Goal: Task Accomplishment & Management: Manage account settings

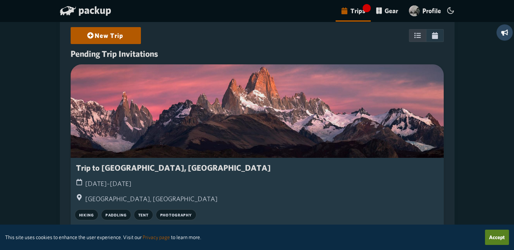
scroll to position [36, 0]
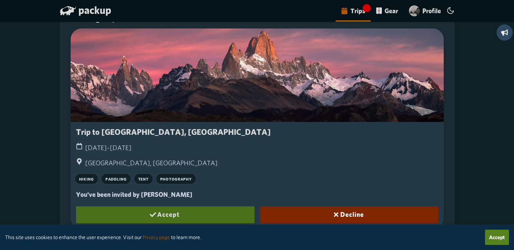
click at [180, 210] on button "Accept" at bounding box center [165, 214] width 179 height 17
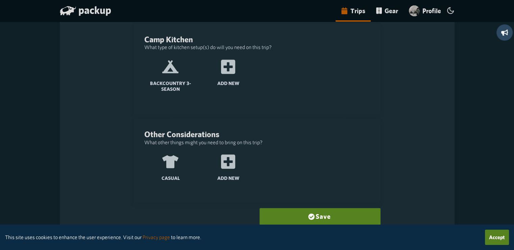
scroll to position [300, 0]
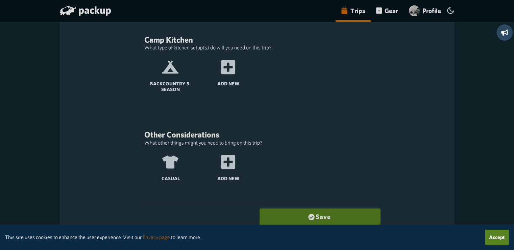
click at [303, 212] on button "Save" at bounding box center [320, 216] width 121 height 17
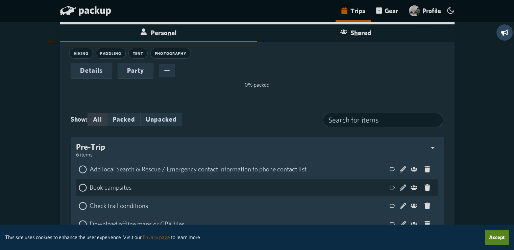
scroll to position [187, 0]
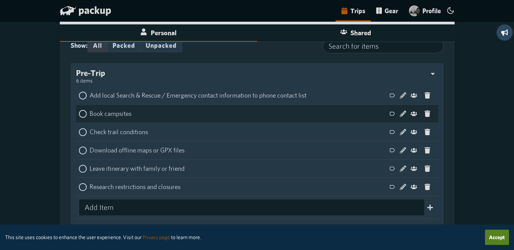
click at [84, 114] on icon at bounding box center [83, 114] width 8 height 8
click at [79, 110] on input "checkbox" at bounding box center [79, 110] width 0 height 0
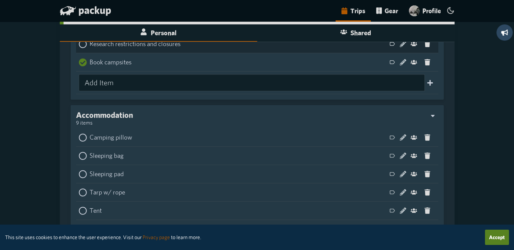
scroll to position [336, 0]
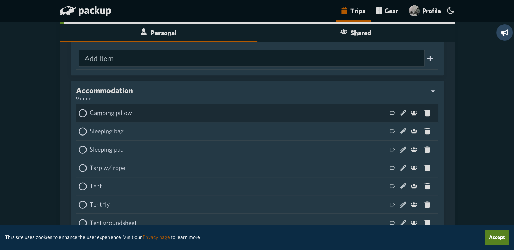
click at [85, 113] on icon at bounding box center [83, 113] width 8 height 8
click at [79, 109] on input "checkbox" at bounding box center [79, 109] width 0 height 0
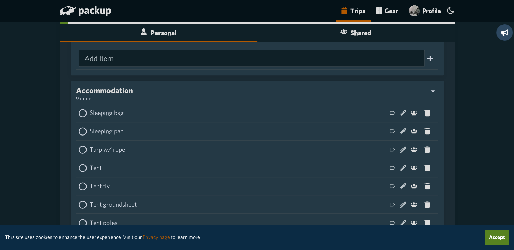
click at [85, 113] on icon at bounding box center [83, 113] width 8 height 8
click at [79, 109] on input "checkbox" at bounding box center [79, 109] width 0 height 0
click at [85, 113] on icon at bounding box center [83, 113] width 8 height 8
click at [79, 109] on input "checkbox" at bounding box center [79, 109] width 0 height 0
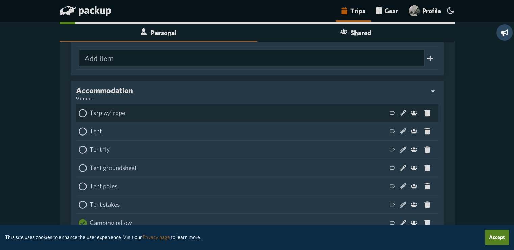
click at [84, 114] on icon at bounding box center [83, 113] width 8 height 8
click at [79, 109] on input "checkbox" at bounding box center [79, 109] width 0 height 0
click at [84, 113] on icon at bounding box center [83, 113] width 8 height 8
click at [79, 109] on input "checkbox" at bounding box center [79, 109] width 0 height 0
click at [84, 113] on icon at bounding box center [83, 113] width 8 height 8
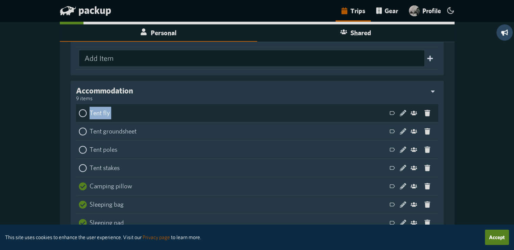
click at [79, 109] on input "checkbox" at bounding box center [79, 109] width 0 height 0
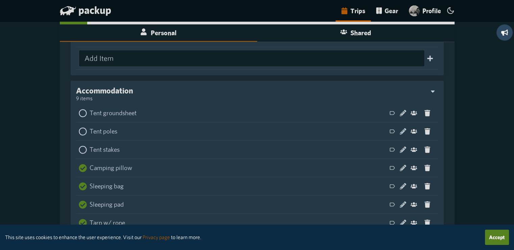
click at [84, 113] on icon at bounding box center [83, 113] width 8 height 8
click at [79, 109] on input "checkbox" at bounding box center [79, 109] width 0 height 0
click at [84, 113] on icon at bounding box center [83, 113] width 8 height 8
click at [79, 109] on input "checkbox" at bounding box center [79, 109] width 0 height 0
click at [84, 113] on icon at bounding box center [83, 113] width 8 height 8
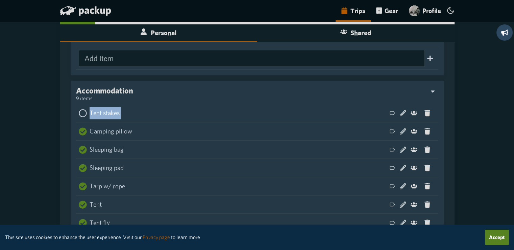
click at [79, 109] on input "checkbox" at bounding box center [79, 109] width 0 height 0
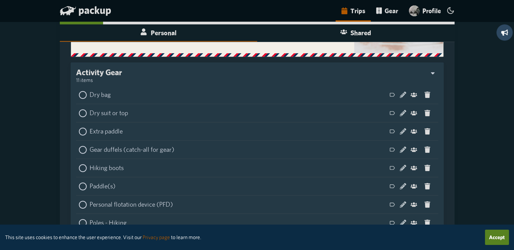
scroll to position [683, 0]
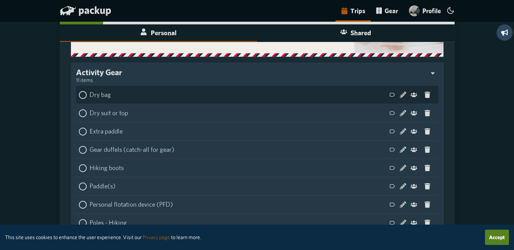
click at [84, 94] on icon at bounding box center [83, 95] width 8 height 8
click at [79, 91] on input "checkbox" at bounding box center [79, 91] width 0 height 0
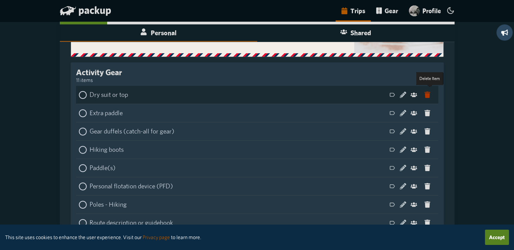
click at [430, 94] on icon at bounding box center [428, 94] width 6 height 6
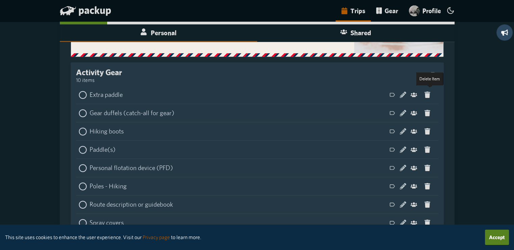
click at [430, 94] on icon at bounding box center [428, 94] width 6 height 6
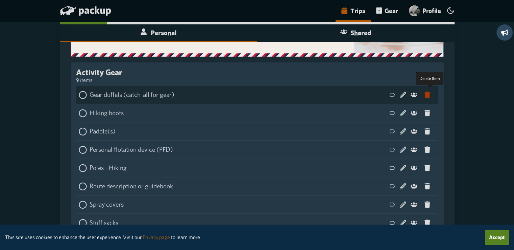
click at [430, 94] on icon at bounding box center [428, 94] width 6 height 6
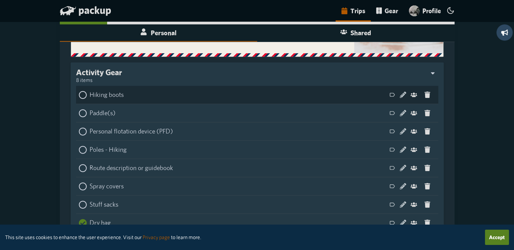
click at [85, 93] on icon at bounding box center [83, 95] width 8 height 8
click at [79, 91] on input "checkbox" at bounding box center [79, 91] width 0 height 0
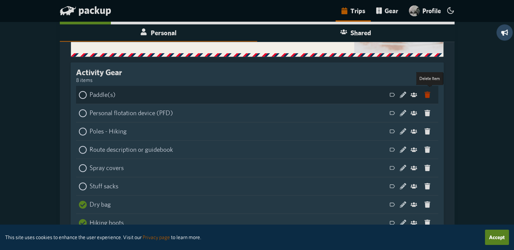
click at [430, 95] on icon at bounding box center [428, 94] width 6 height 6
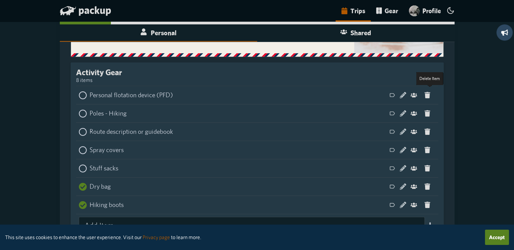
click at [430, 95] on icon at bounding box center [428, 95] width 6 height 6
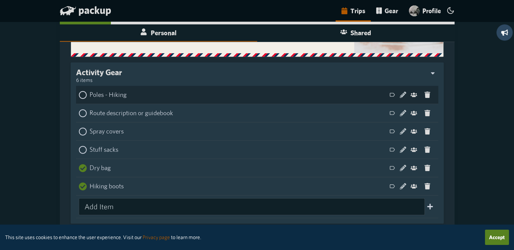
click at [83, 92] on icon at bounding box center [83, 95] width 8 height 8
click at [79, 91] on input "checkbox" at bounding box center [79, 91] width 0 height 0
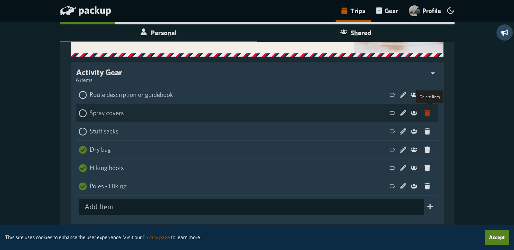
click at [430, 113] on icon at bounding box center [428, 113] width 6 height 6
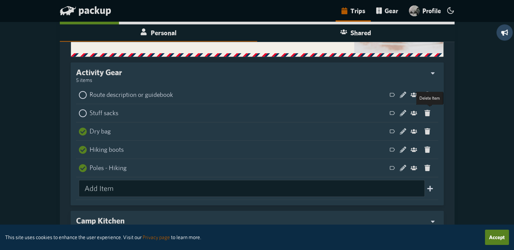
click at [430, 113] on icon at bounding box center [428, 113] width 6 height 6
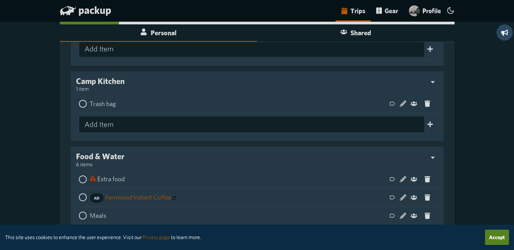
scroll to position [804, 0]
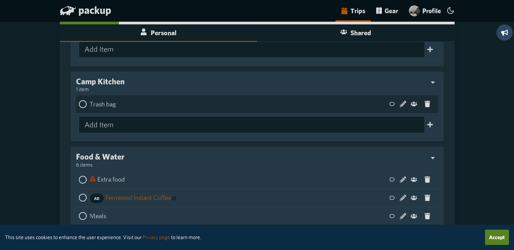
click at [84, 103] on icon at bounding box center [83, 104] width 8 height 8
click at [79, 100] on input "checkbox" at bounding box center [79, 100] width 0 height 0
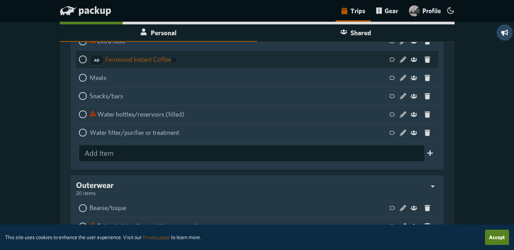
scroll to position [942, 0]
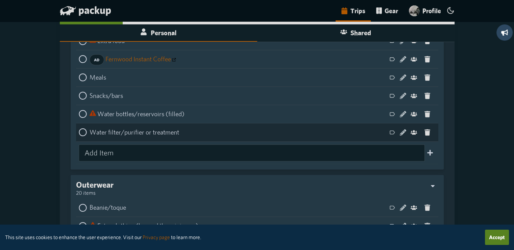
click at [84, 134] on icon at bounding box center [83, 132] width 8 height 8
click at [79, 128] on input "checkbox" at bounding box center [79, 128] width 0 height 0
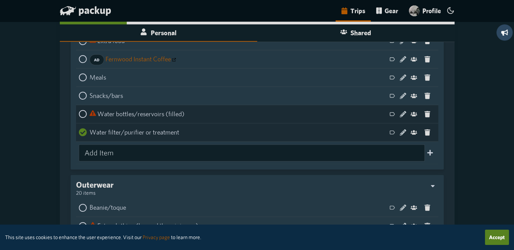
click at [85, 113] on icon at bounding box center [83, 114] width 8 height 8
click at [79, 110] on input "checkbox" at bounding box center [79, 110] width 0 height 0
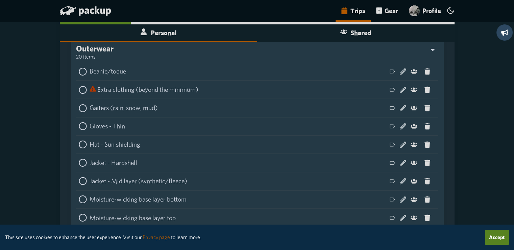
scroll to position [1078, 0]
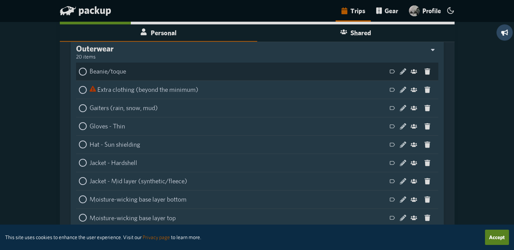
click at [86, 73] on icon at bounding box center [83, 71] width 8 height 8
click at [79, 67] on input "checkbox" at bounding box center [79, 67] width 0 height 0
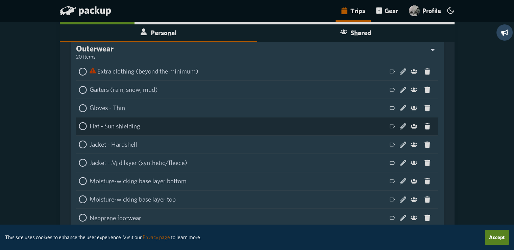
click at [85, 110] on icon at bounding box center [83, 108] width 8 height 8
click at [79, 104] on input "checkbox" at bounding box center [79, 104] width 0 height 0
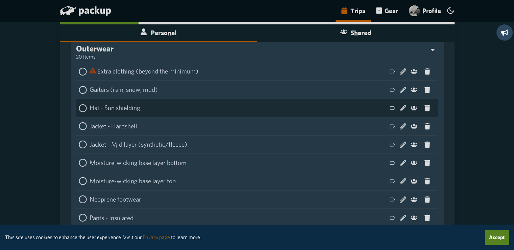
click at [85, 110] on icon at bounding box center [83, 108] width 8 height 8
click at [79, 104] on input "checkbox" at bounding box center [79, 104] width 0 height 0
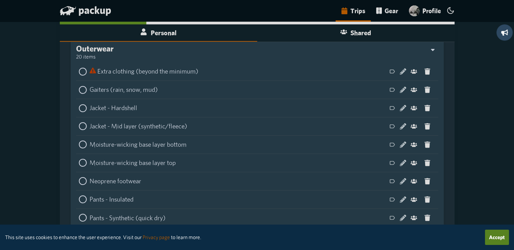
click at [85, 110] on icon at bounding box center [83, 108] width 8 height 8
click at [79, 104] on input "checkbox" at bounding box center [79, 104] width 0 height 0
click at [85, 110] on icon at bounding box center [83, 108] width 8 height 8
click at [79, 104] on input "checkbox" at bounding box center [79, 104] width 0 height 0
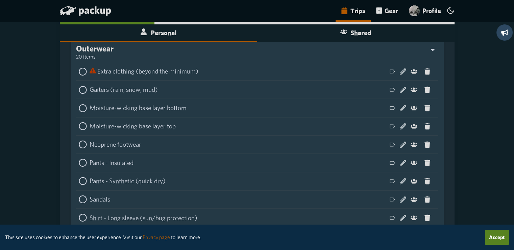
click at [85, 110] on icon at bounding box center [83, 108] width 8 height 8
click at [79, 104] on input "checkbox" at bounding box center [79, 104] width 0 height 0
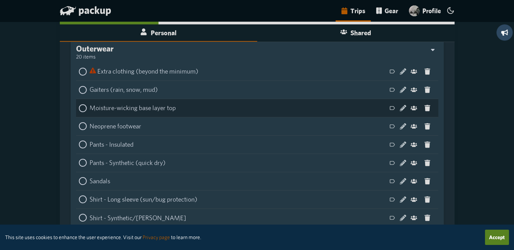
click at [86, 105] on icon at bounding box center [83, 108] width 8 height 8
click at [79, 104] on input "checkbox" at bounding box center [79, 104] width 0 height 0
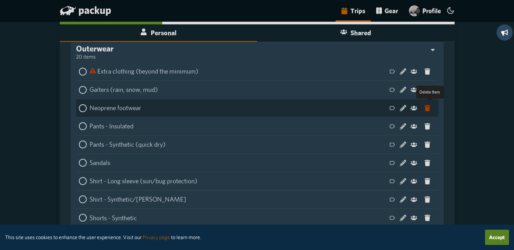
click at [430, 110] on icon at bounding box center [428, 107] width 6 height 6
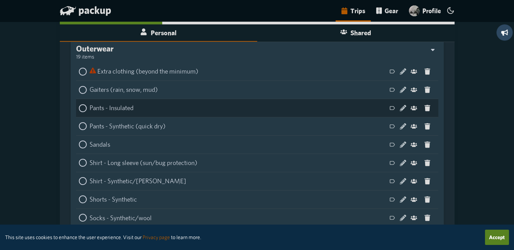
click at [83, 110] on icon at bounding box center [83, 108] width 8 height 8
click at [79, 104] on input "checkbox" at bounding box center [79, 104] width 0 height 0
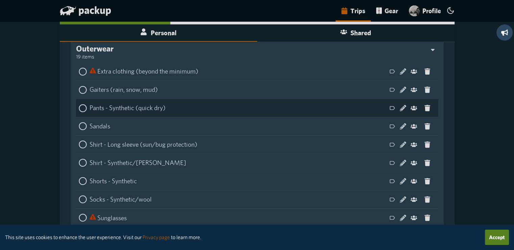
click at [83, 110] on icon at bounding box center [83, 108] width 8 height 8
click at [79, 104] on input "checkbox" at bounding box center [79, 104] width 0 height 0
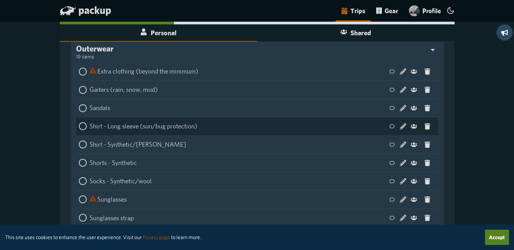
click at [83, 125] on icon at bounding box center [83, 126] width 8 height 8
click at [79, 122] on input "checkbox" at bounding box center [79, 122] width 0 height 0
click at [83, 125] on icon at bounding box center [83, 126] width 8 height 8
click at [79, 122] on input "checkbox" at bounding box center [79, 122] width 0 height 0
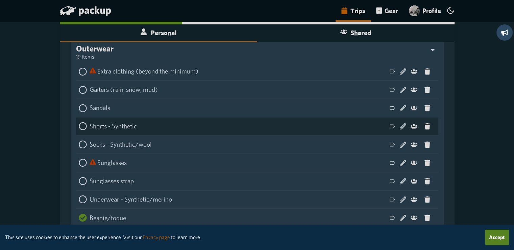
click at [83, 125] on icon at bounding box center [83, 126] width 8 height 8
click at [79, 122] on input "checkbox" at bounding box center [79, 122] width 0 height 0
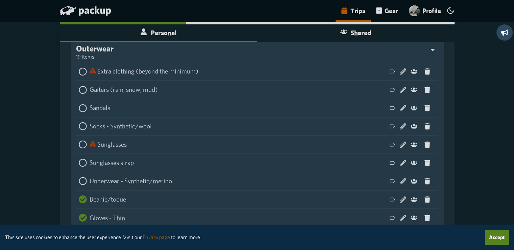
click at [83, 125] on icon at bounding box center [83, 126] width 8 height 8
click at [79, 122] on input "checkbox" at bounding box center [79, 122] width 0 height 0
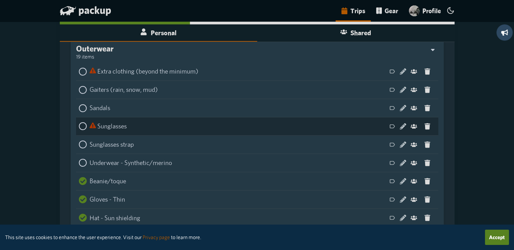
click at [84, 125] on icon at bounding box center [83, 126] width 8 height 8
click at [79, 122] on input "checkbox" at bounding box center [79, 122] width 0 height 0
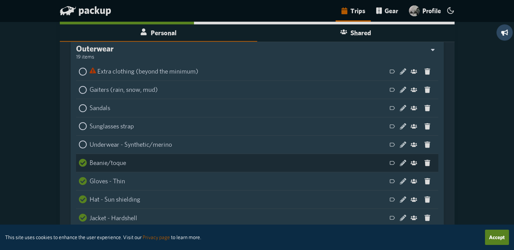
click at [82, 145] on icon at bounding box center [83, 144] width 8 height 8
click at [79, 140] on input "checkbox" at bounding box center [79, 140] width 0 height 0
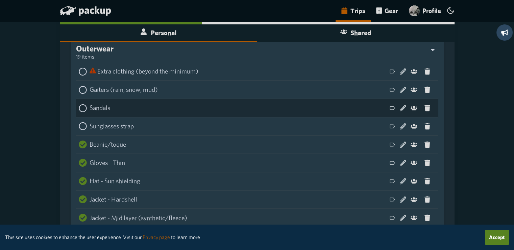
drag, startPoint x: 86, startPoint y: 124, endPoint x: 87, endPoint y: 114, distance: 9.8
click at [87, 124] on icon at bounding box center [83, 126] width 8 height 8
click at [79, 122] on input "checkbox" at bounding box center [79, 122] width 0 height 0
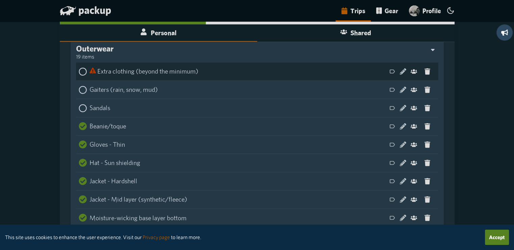
click at [84, 71] on icon at bounding box center [83, 71] width 8 height 8
click at [79, 67] on input "checkbox" at bounding box center [79, 67] width 0 height 0
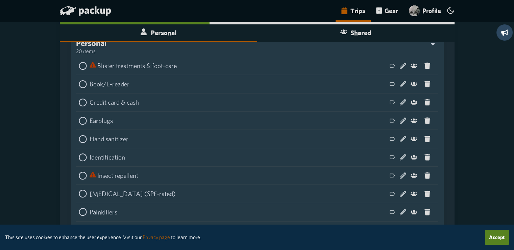
scroll to position [1487, 0]
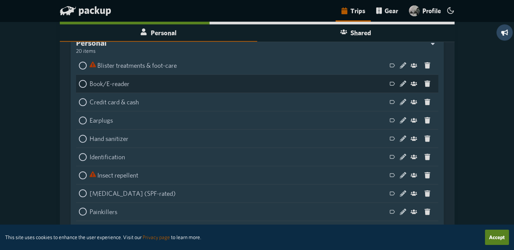
click at [84, 66] on icon at bounding box center [83, 66] width 8 height 8
click at [79, 62] on input "checkbox" at bounding box center [79, 62] width 0 height 0
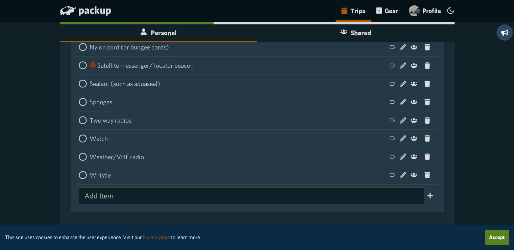
scroll to position [2183, 0]
